Goal: Find specific page/section: Find specific page/section

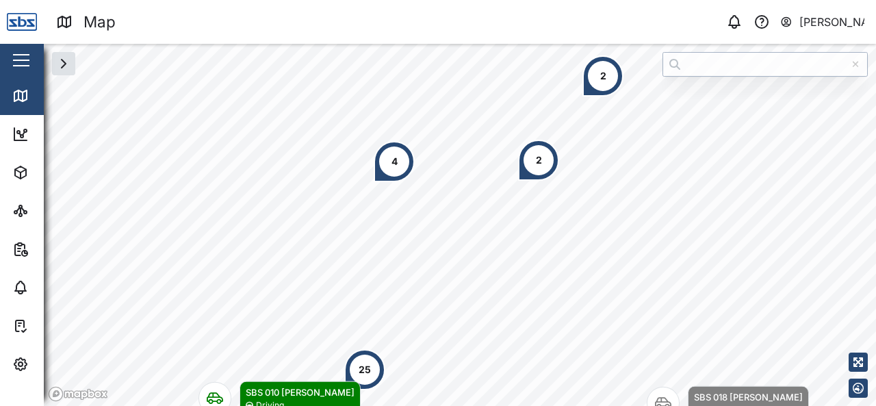
click at [536, 158] on div "2" at bounding box center [539, 160] width 6 height 15
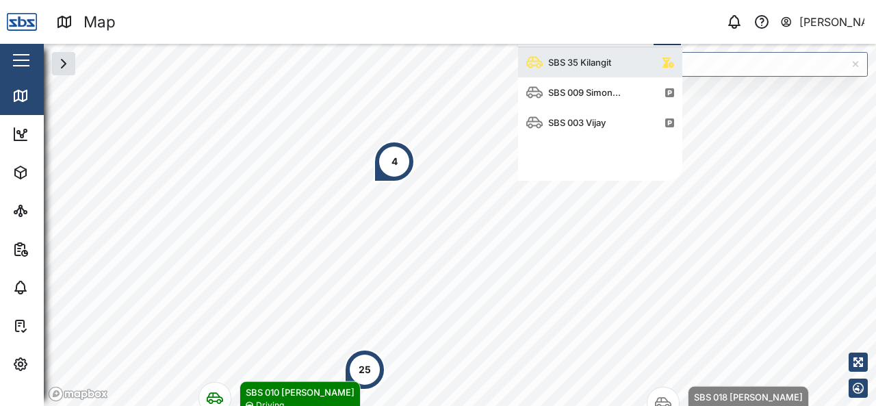
scroll to position [122, 153]
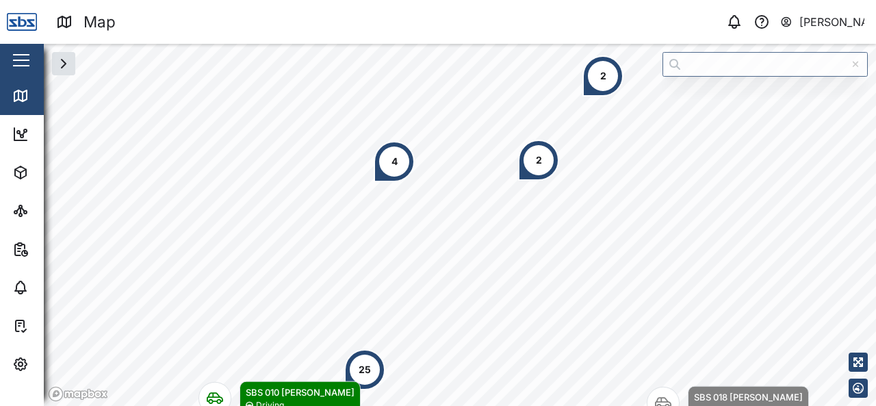
click at [536, 177] on div "2" at bounding box center [538, 160] width 41 height 41
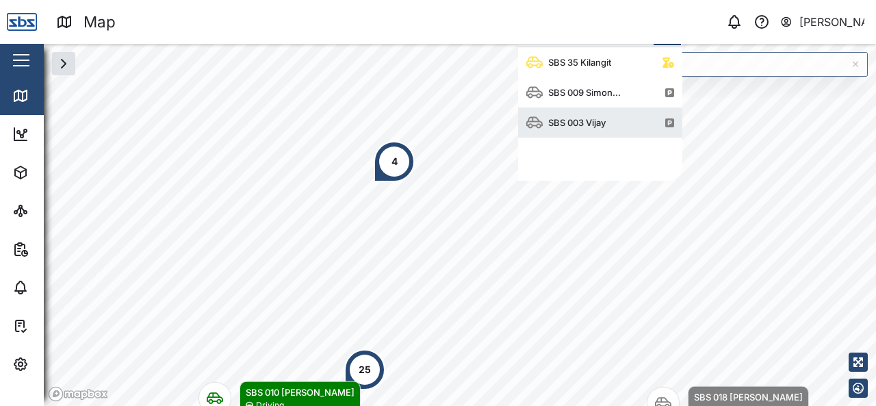
drag, startPoint x: 571, startPoint y: 135, endPoint x: 573, endPoint y: 128, distance: 7.8
click at [572, 132] on div "SBS 003 Vijay" at bounding box center [568, 122] width 85 height 30
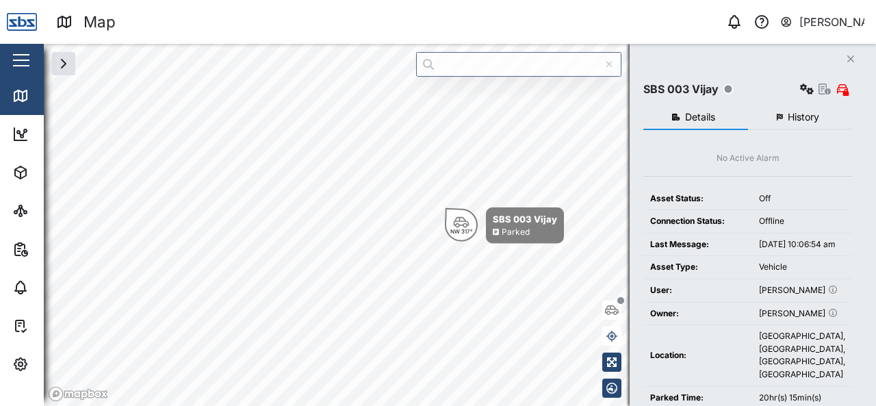
click at [808, 124] on button "History" at bounding box center [800, 117] width 105 height 25
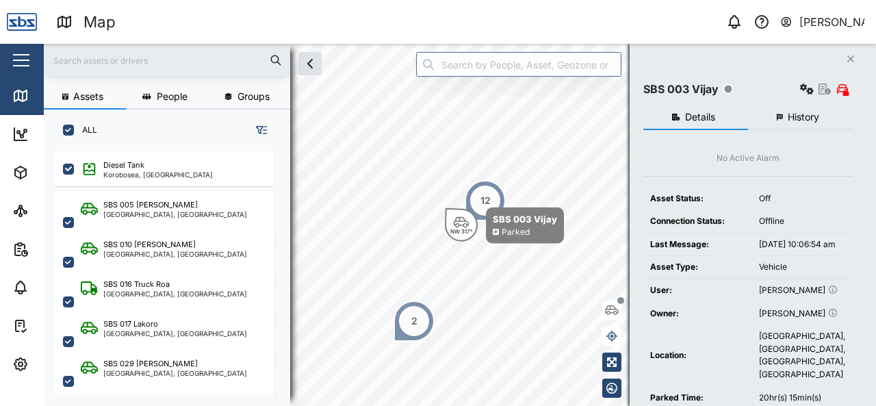
click at [850, 60] on icon "button" at bounding box center [850, 58] width 7 height 7
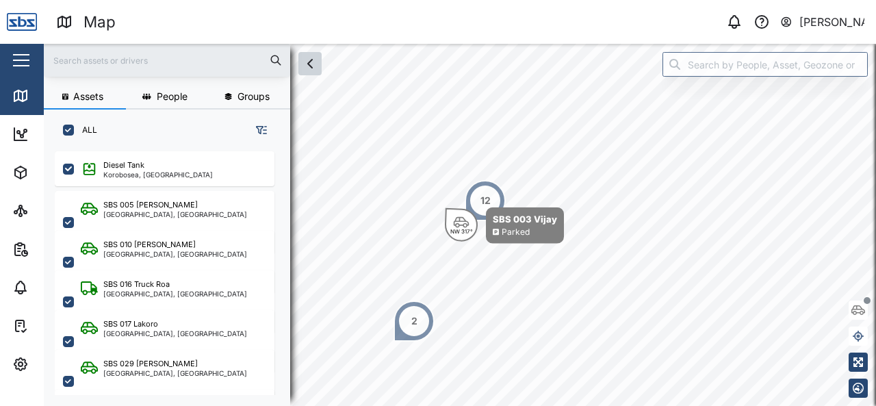
click at [306, 70] on icon "button" at bounding box center [310, 63] width 16 height 16
